Goal: Entertainment & Leisure: Browse casually

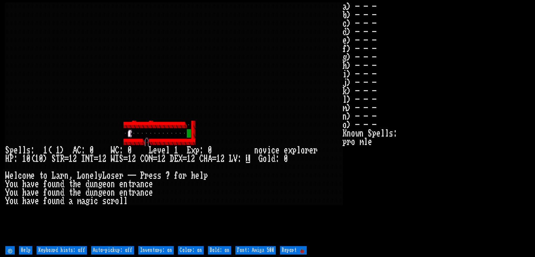
type off "Auto-pickup: on"
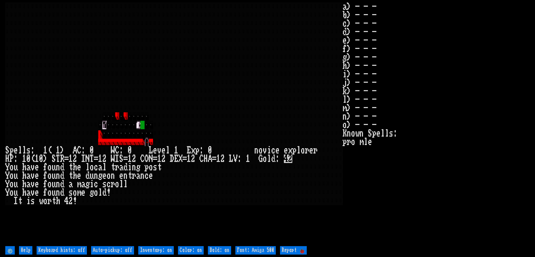
type off "Auto-pickup: on"
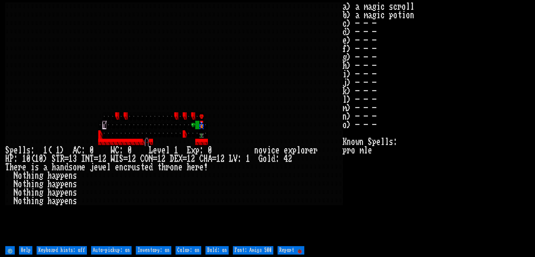
type off "Auto-pickup: off"
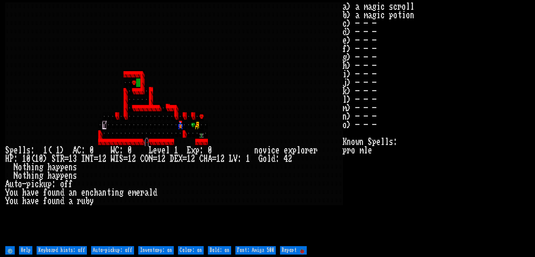
type off "Auto-pickup: on"
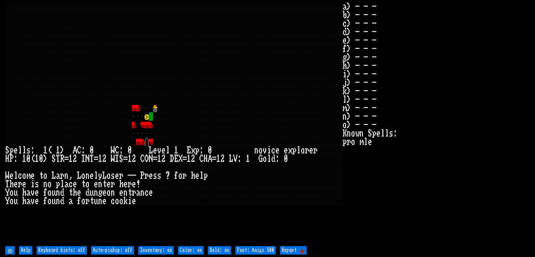
type off "Auto-pickup: on"
